Goal: Navigation & Orientation: Find specific page/section

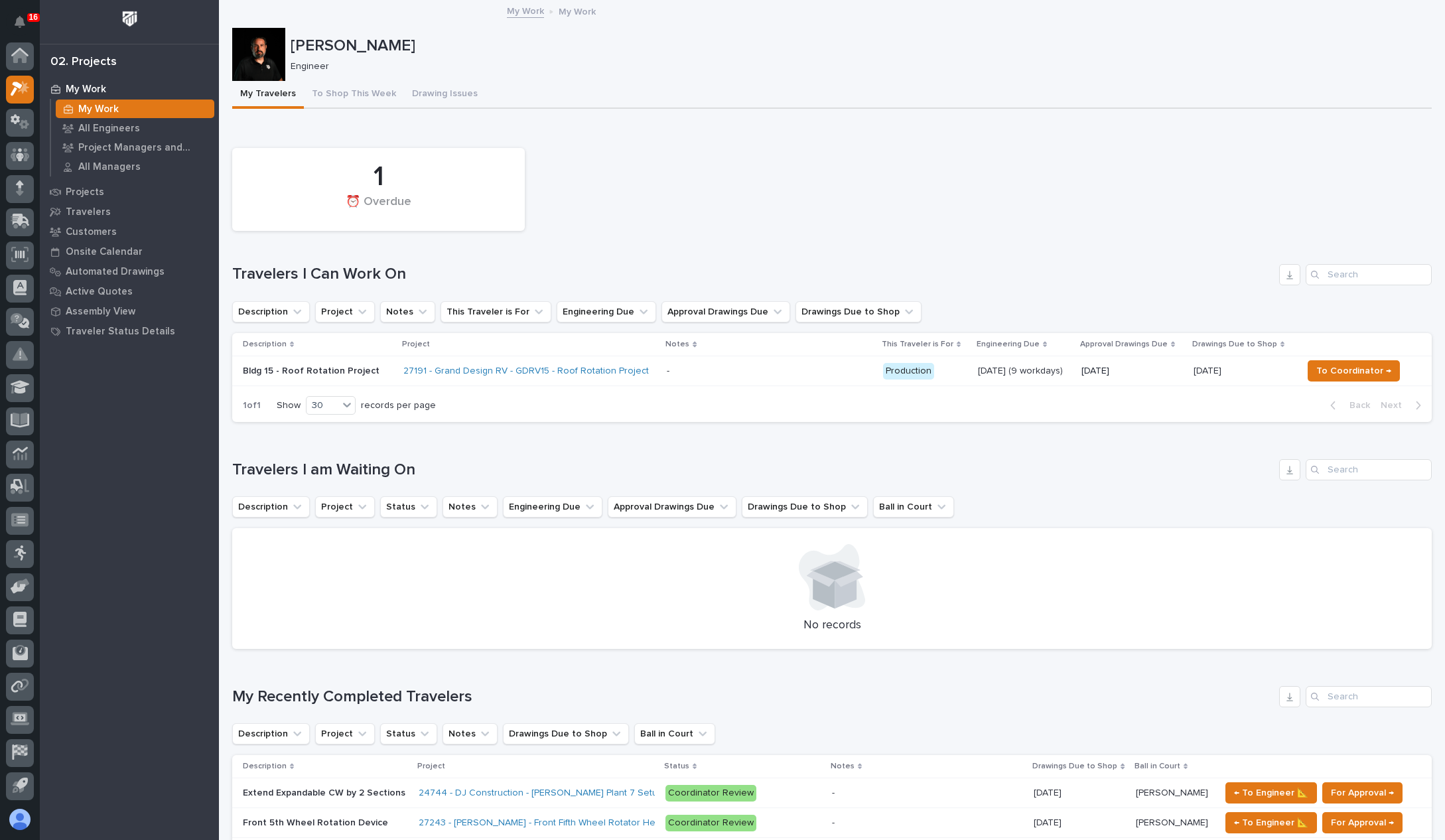
scroll to position [33, 0]
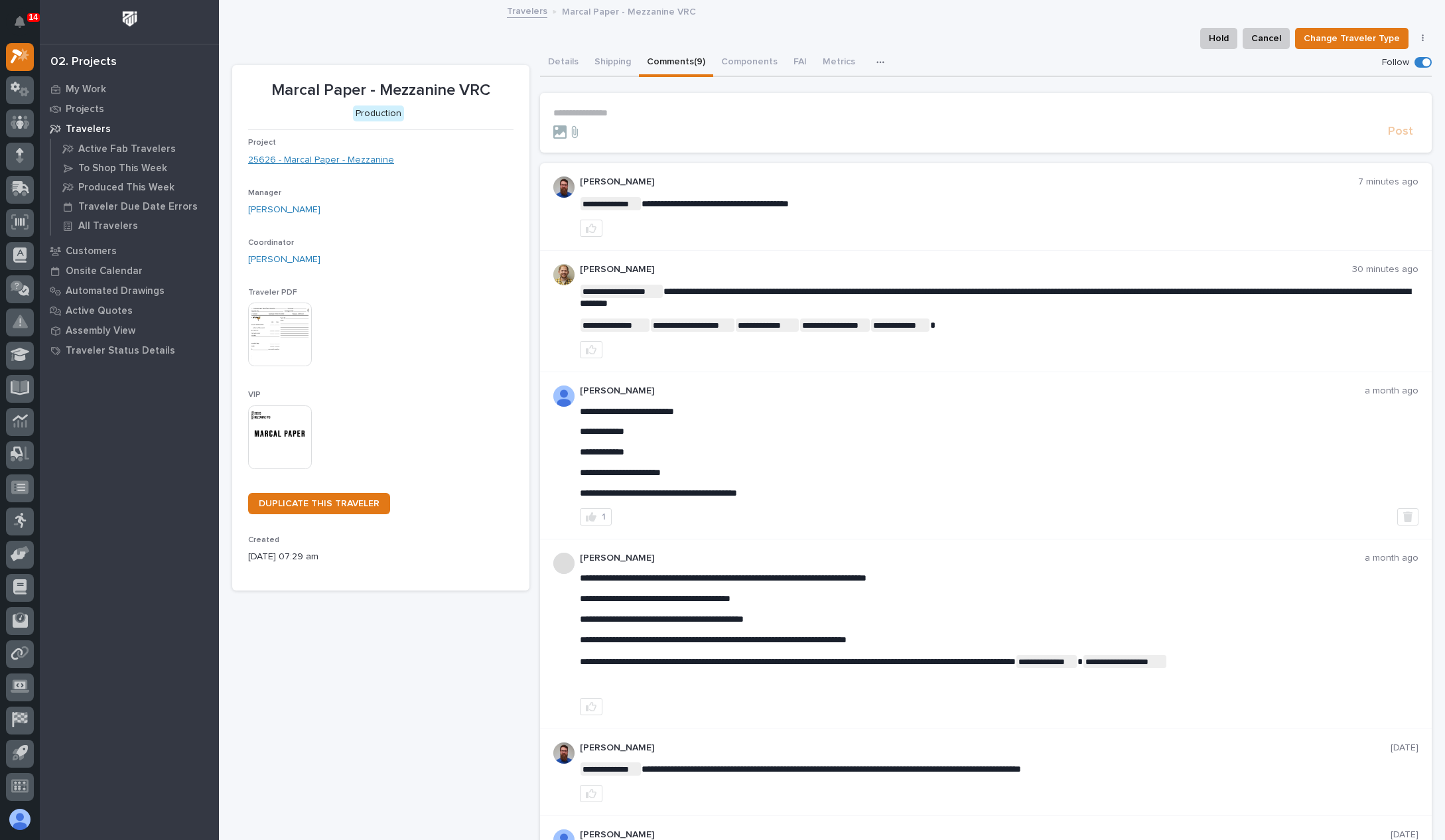
click at [363, 155] on link "25626 - Marcal Paper - Mezzanine" at bounding box center [321, 160] width 146 height 14
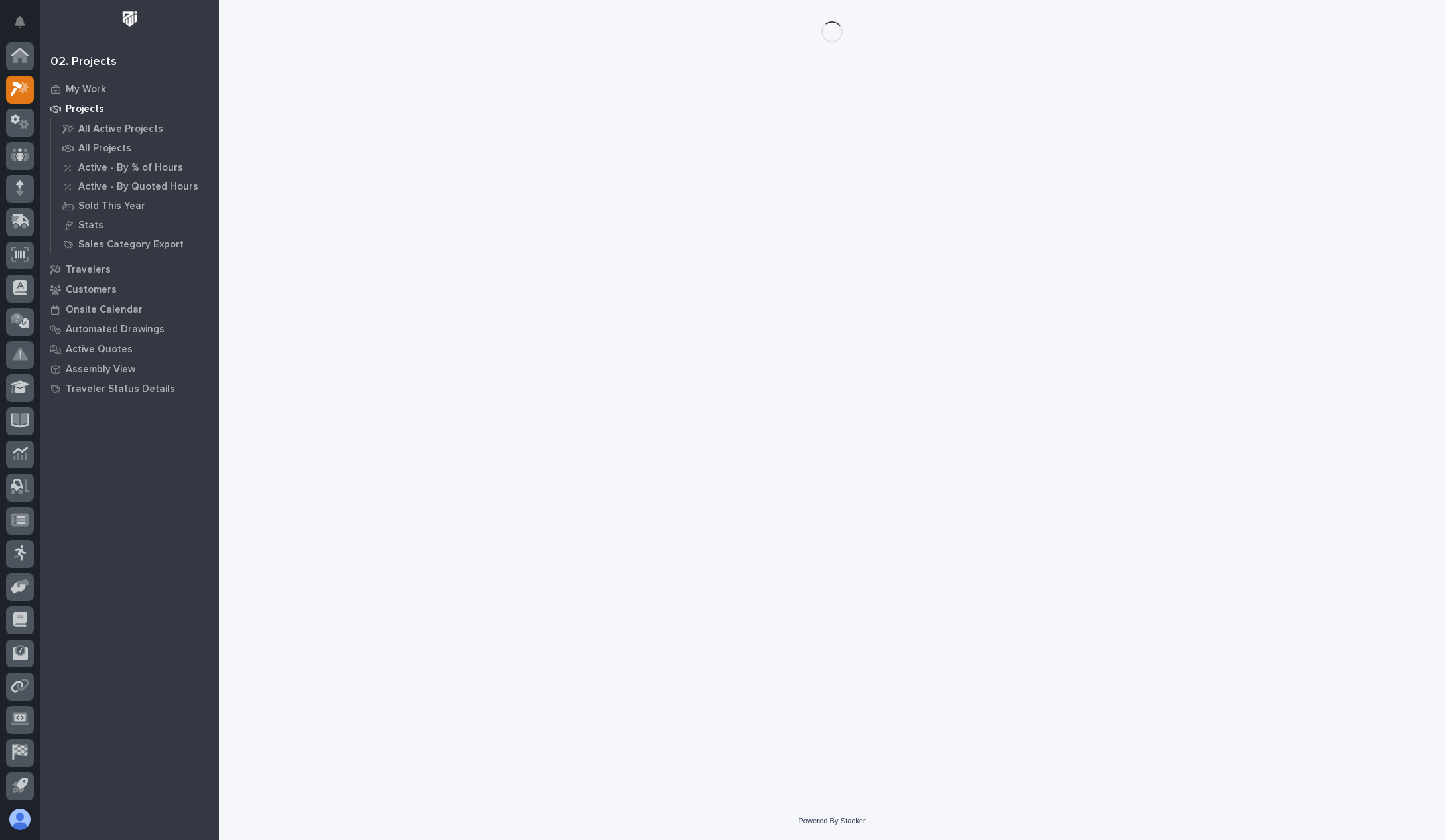
scroll to position [33, 0]
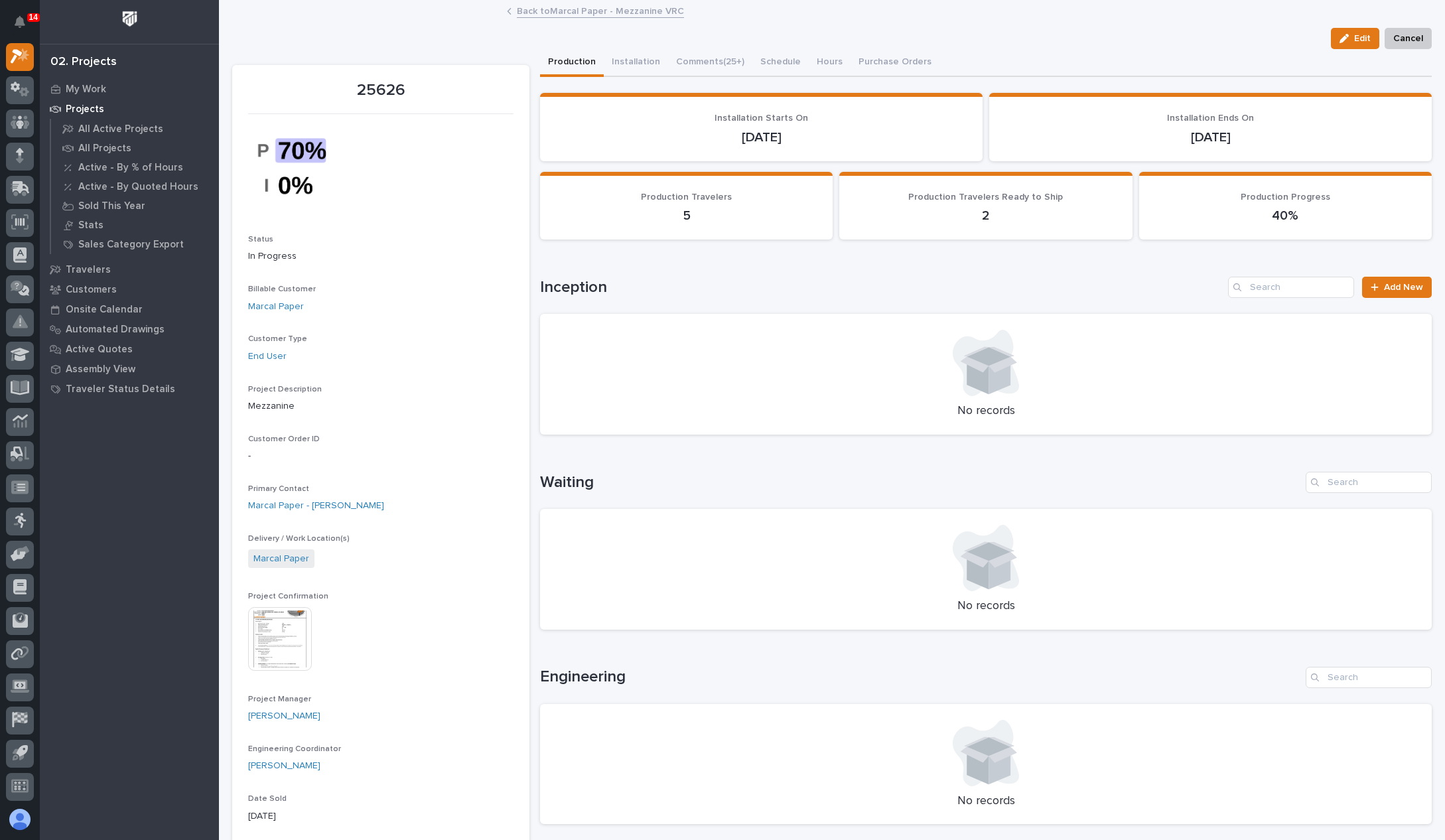
click at [287, 632] on img at bounding box center [279, 638] width 63 height 63
